Goal: Task Accomplishment & Management: Use online tool/utility

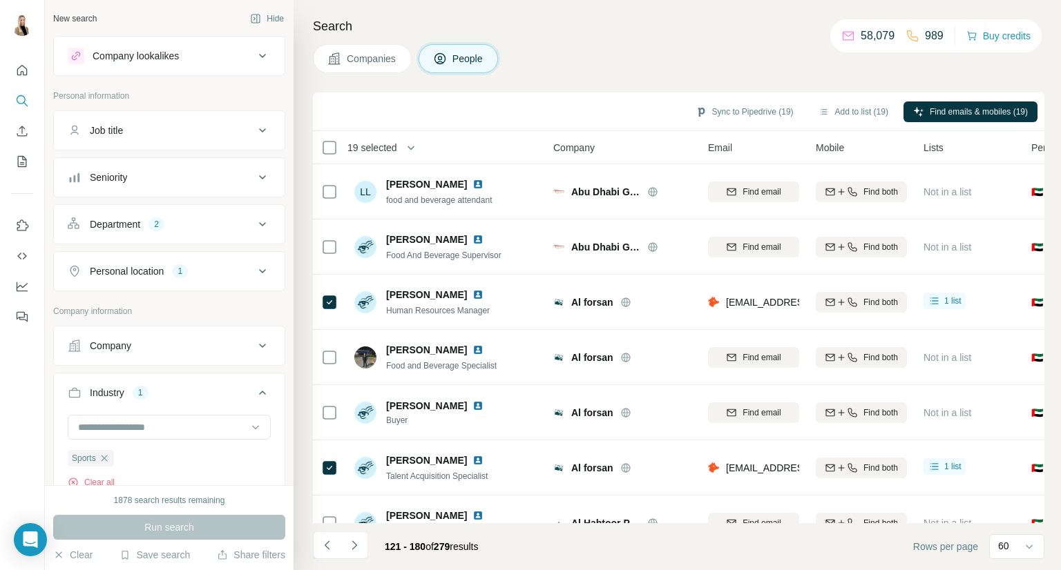
scroll to position [2962, 0]
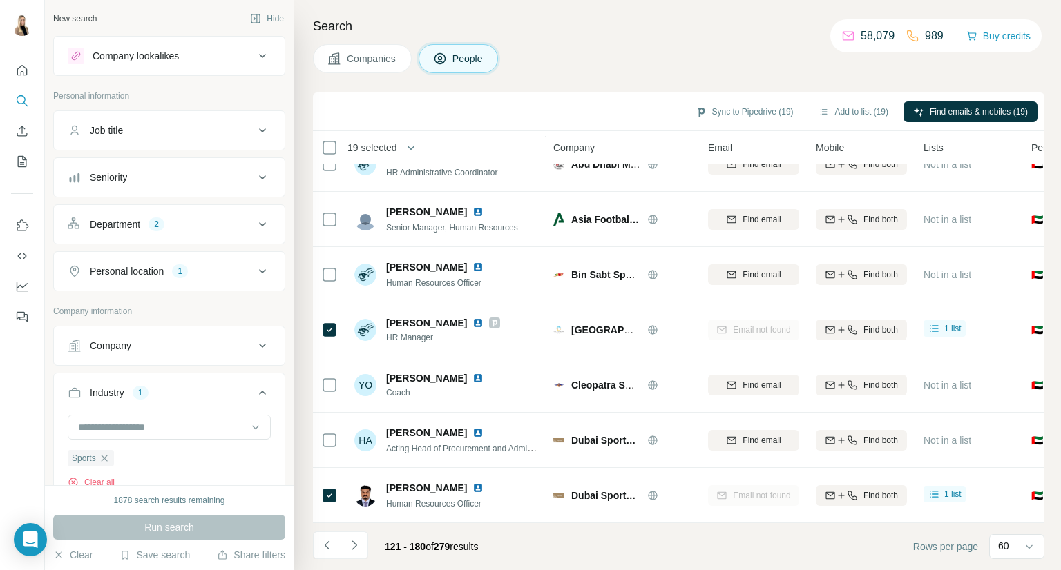
click at [254, 390] on icon at bounding box center [262, 393] width 17 height 17
click at [248, 403] on button "Industry 1" at bounding box center [169, 392] width 231 height 33
click at [104, 454] on icon "button" at bounding box center [104, 458] width 11 height 11
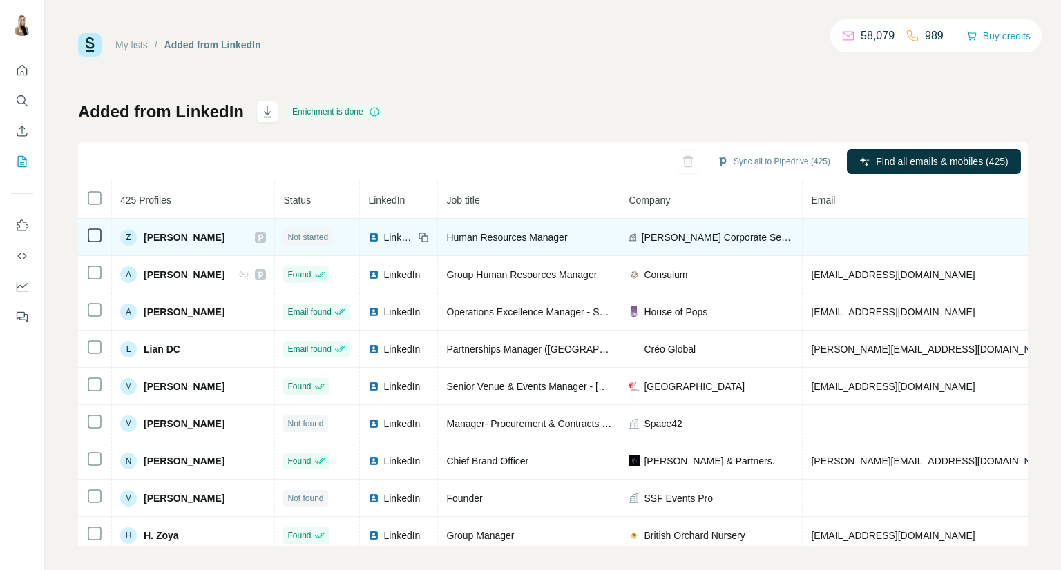
click at [86, 234] on icon at bounding box center [94, 235] width 17 height 17
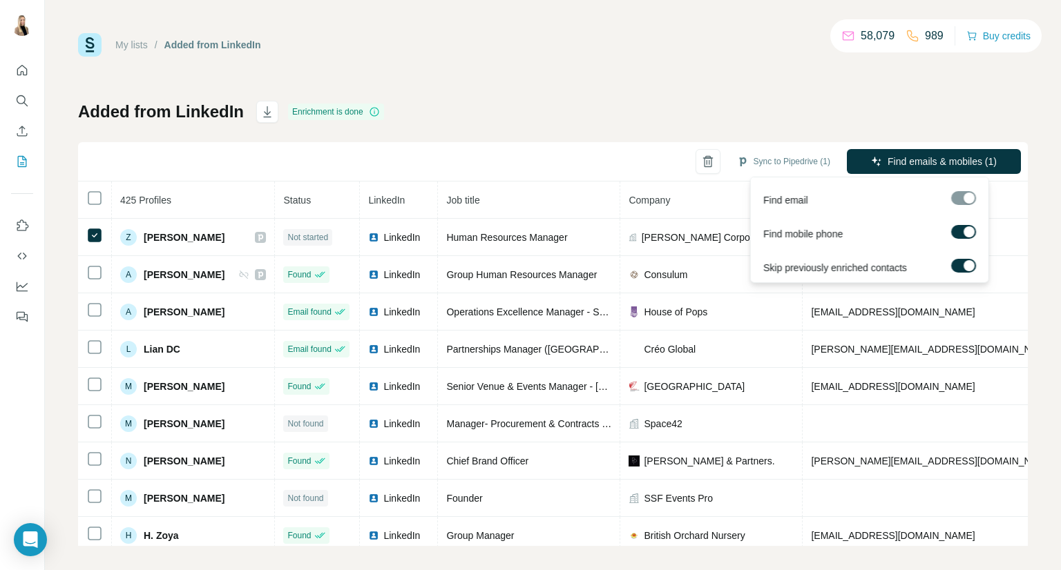
click at [958, 162] on span "Find emails & mobiles (1)" at bounding box center [941, 162] width 109 height 14
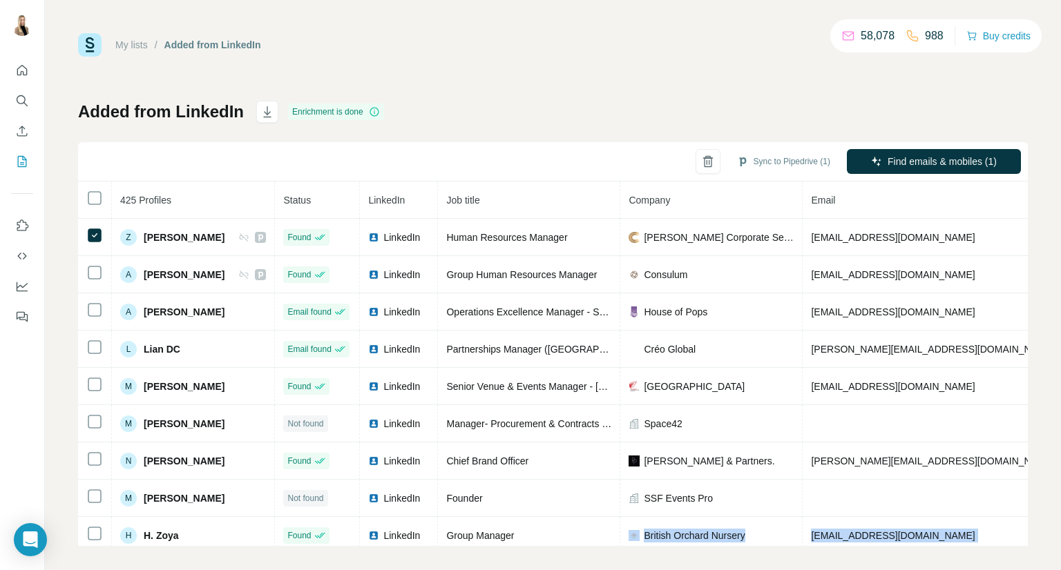
scroll to position [9, 0]
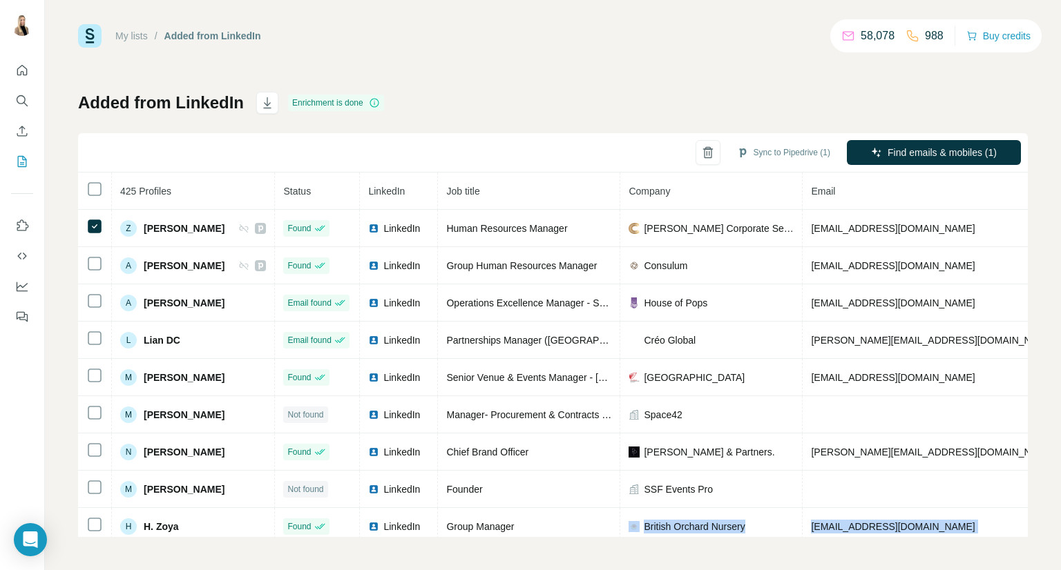
drag, startPoint x: 528, startPoint y: 546, endPoint x: 677, endPoint y: 559, distance: 149.0
click at [677, 559] on div "My lists / Added from LinkedIn 58,078 988 Buy credits Added from LinkedIn Enric…" at bounding box center [553, 285] width 1016 height 570
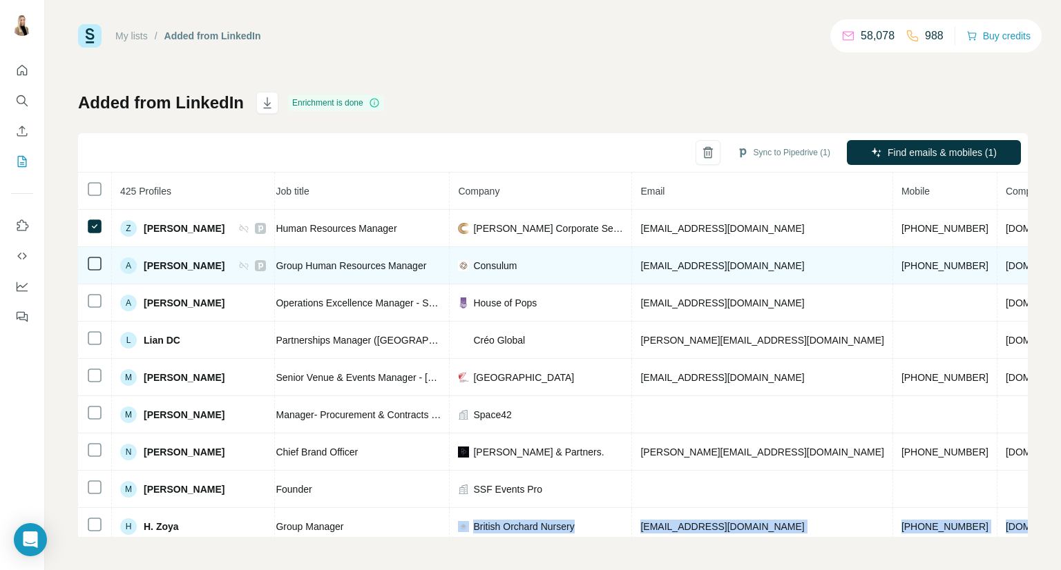
scroll to position [0, 0]
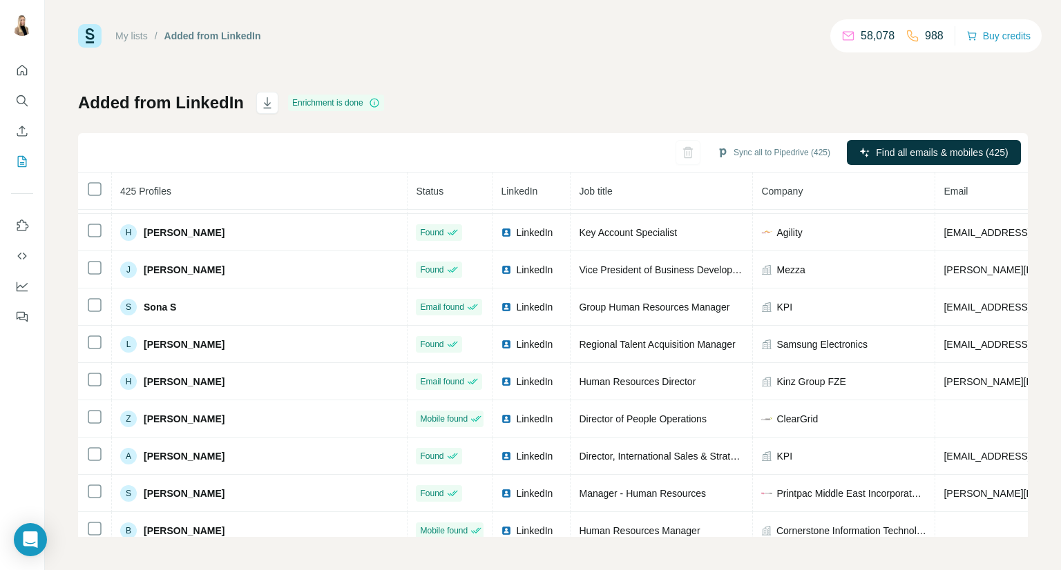
scroll to position [2040, 0]
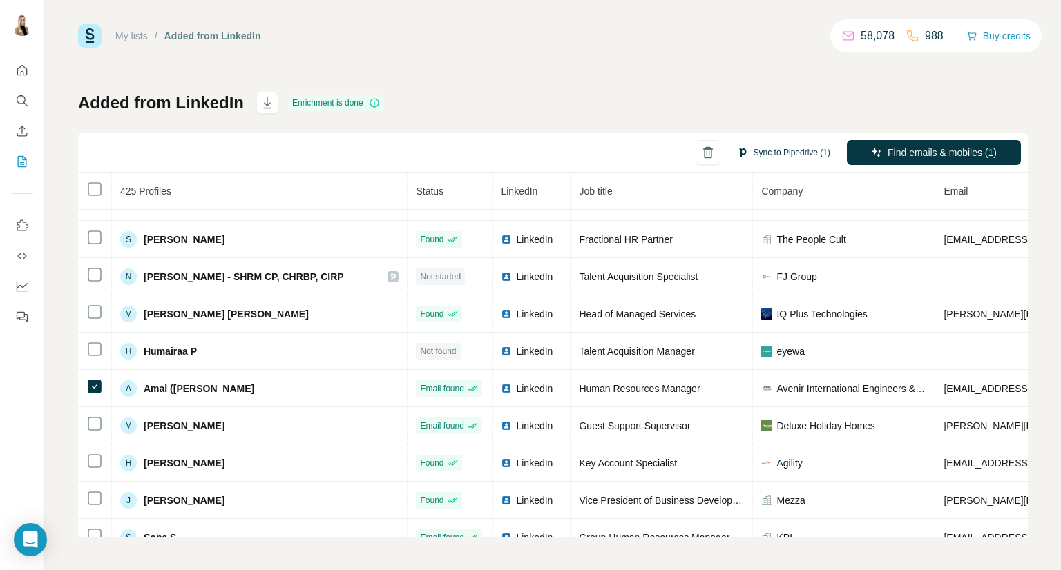
click at [771, 158] on button "Sync to Pipedrive (1)" at bounding box center [783, 152] width 113 height 21
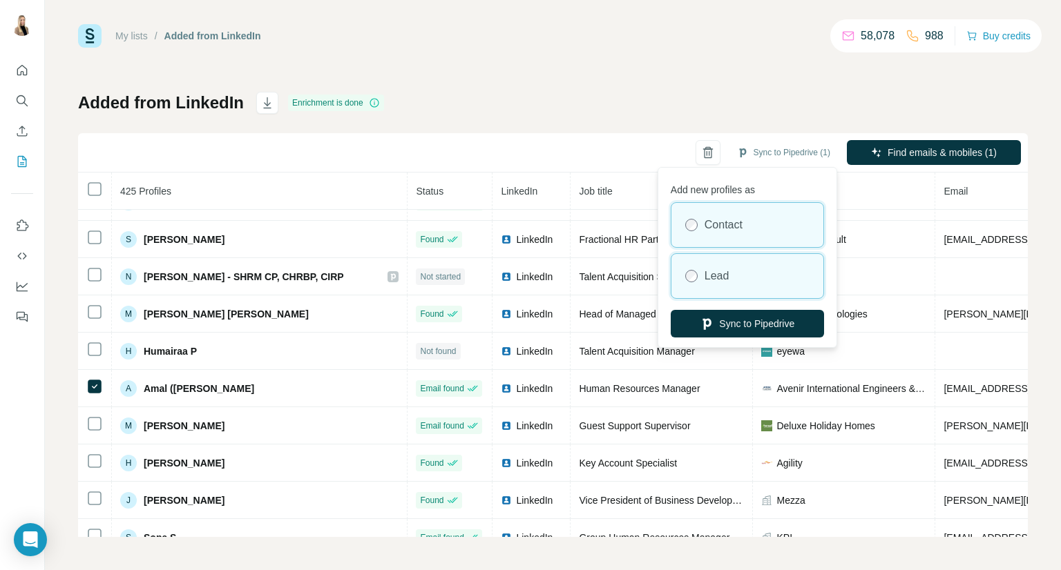
click at [751, 268] on div "Lead" at bounding box center [747, 276] width 152 height 44
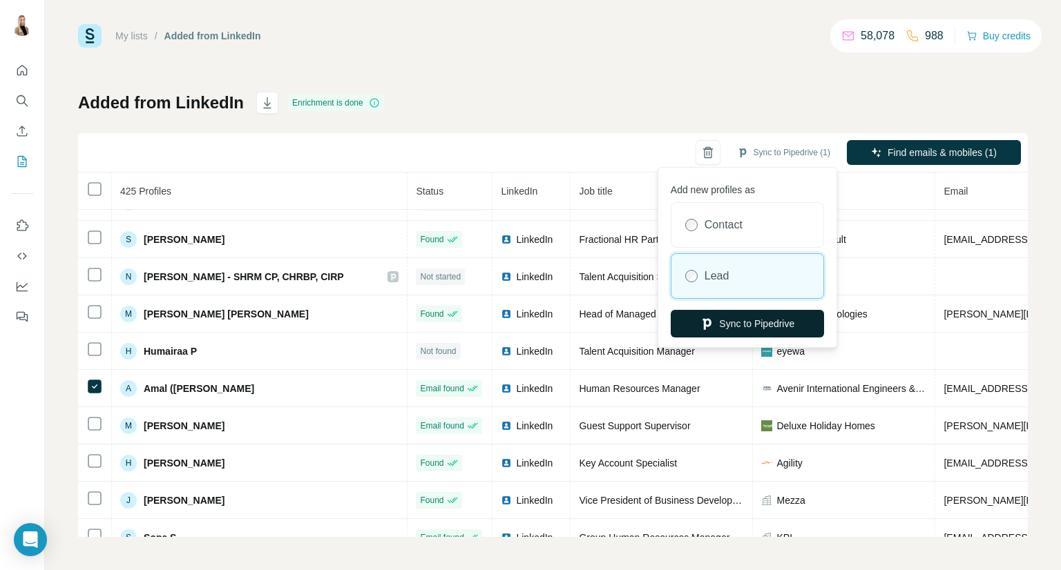
click at [763, 322] on button "Sync to Pipedrive" at bounding box center [746, 324] width 153 height 28
